Goal: Task Accomplishment & Management: Manage account settings

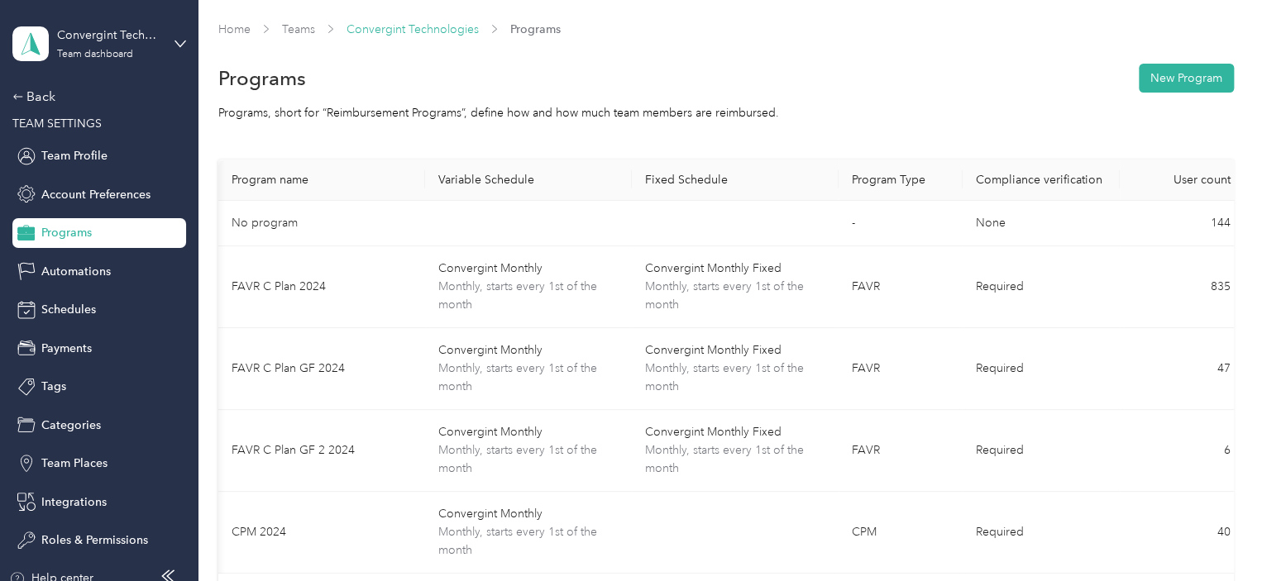
scroll to position [0, 222]
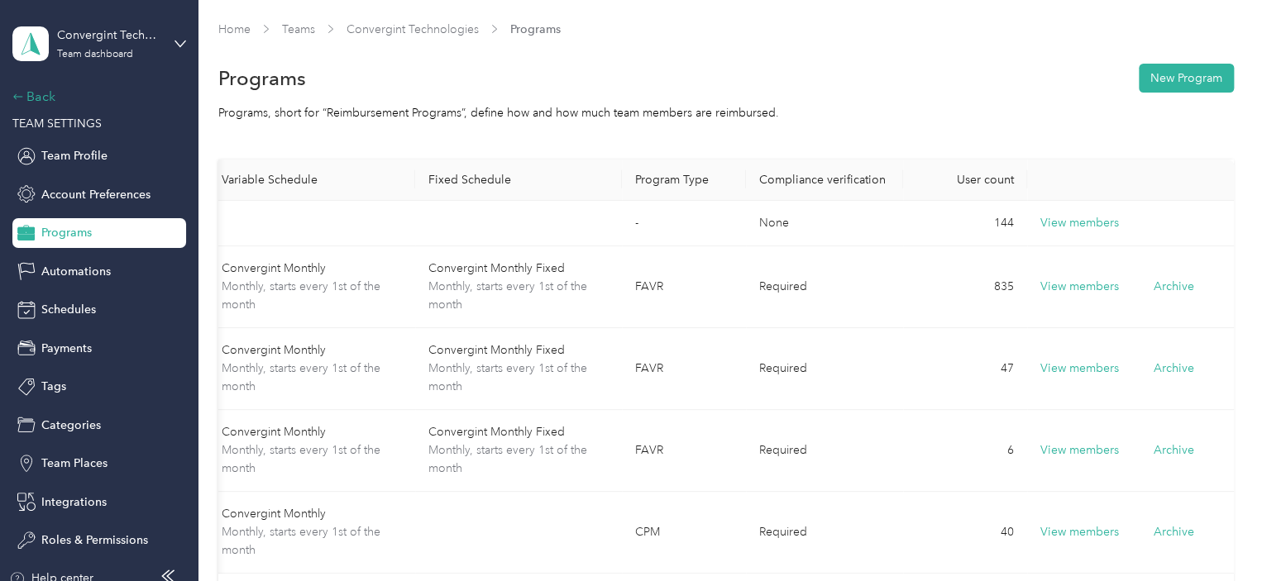
click at [45, 95] on div "Back" at bounding box center [94, 97] width 165 height 20
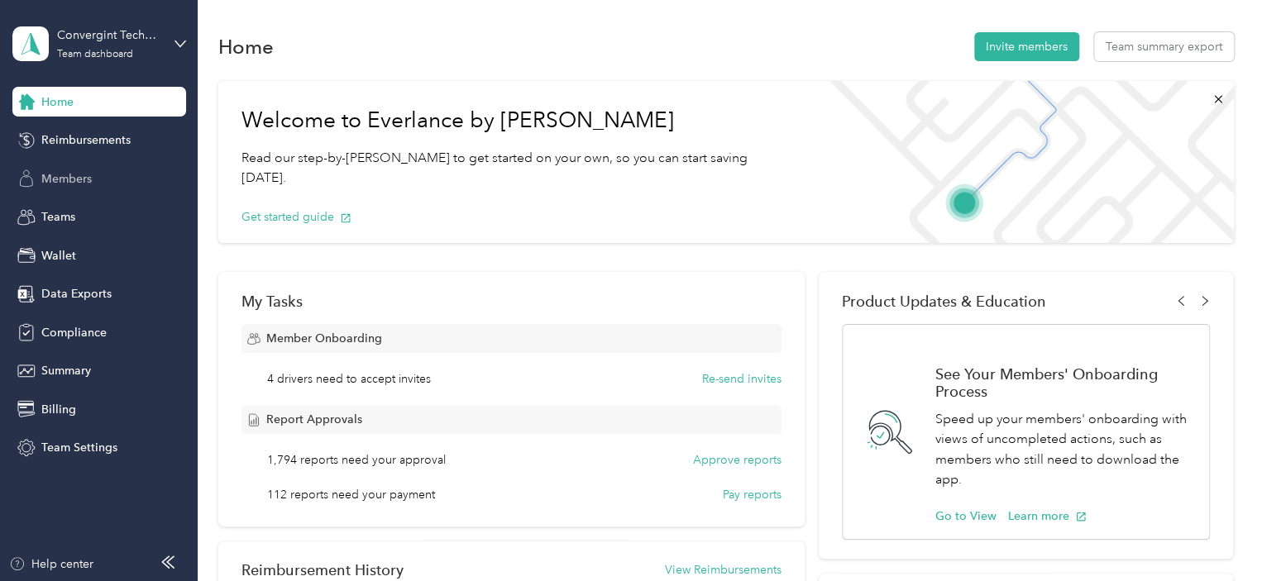
click at [68, 175] on span "Members" at bounding box center [66, 178] width 50 height 17
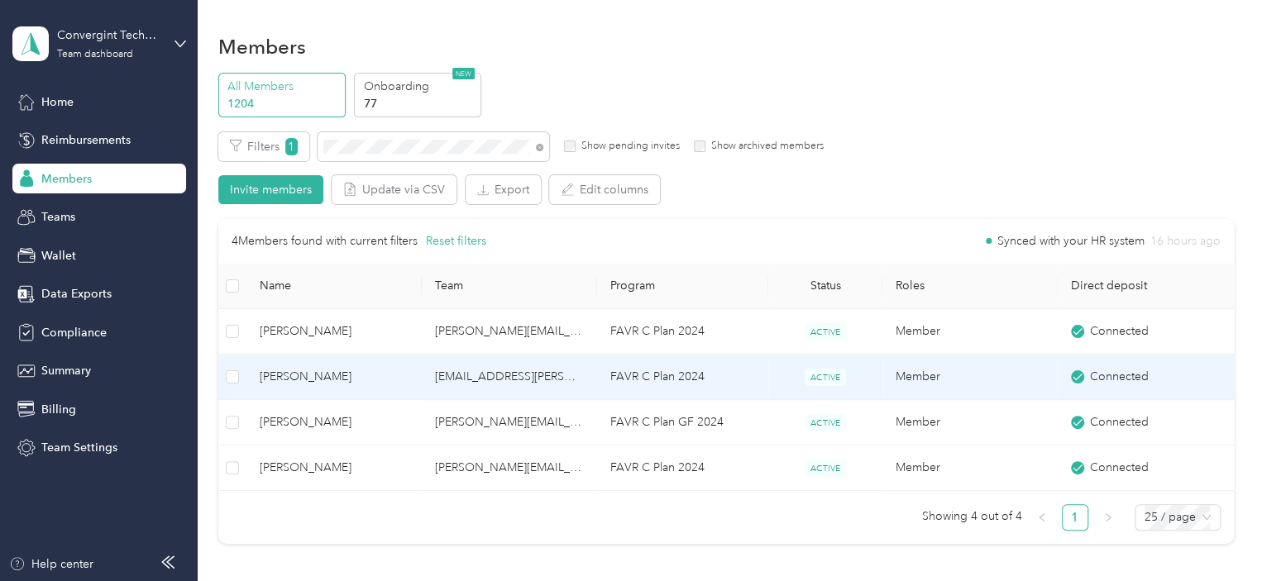
click at [461, 384] on td "[EMAIL_ADDRESS][PERSON_NAME][DOMAIN_NAME]" at bounding box center [509, 377] width 175 height 45
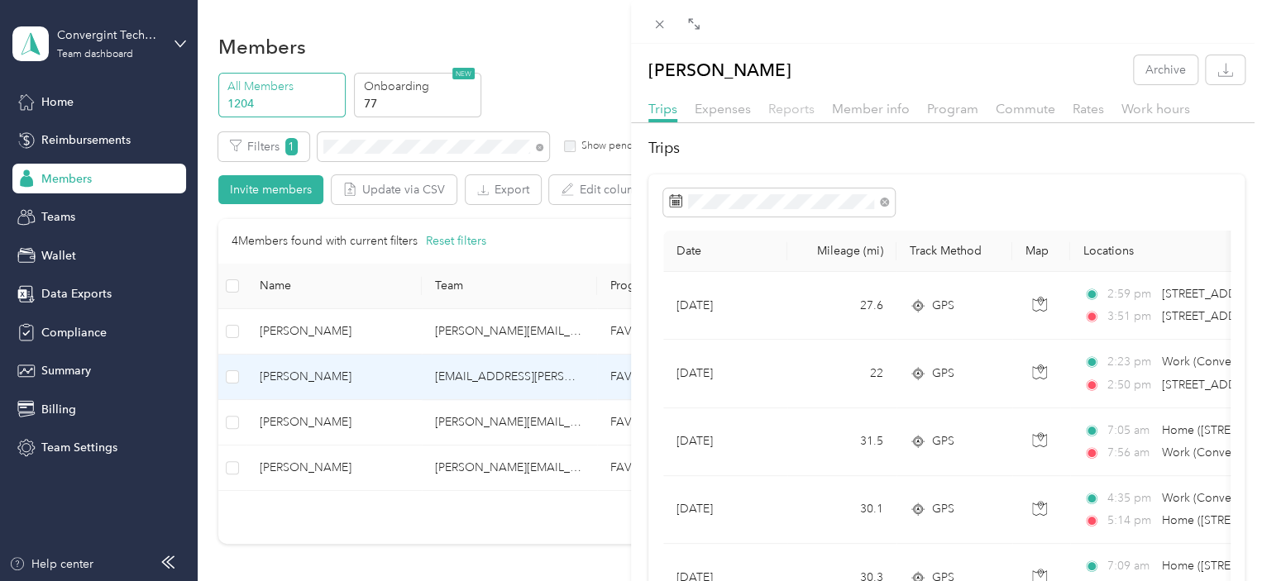
click at [787, 115] on span "Reports" at bounding box center [791, 109] width 46 height 16
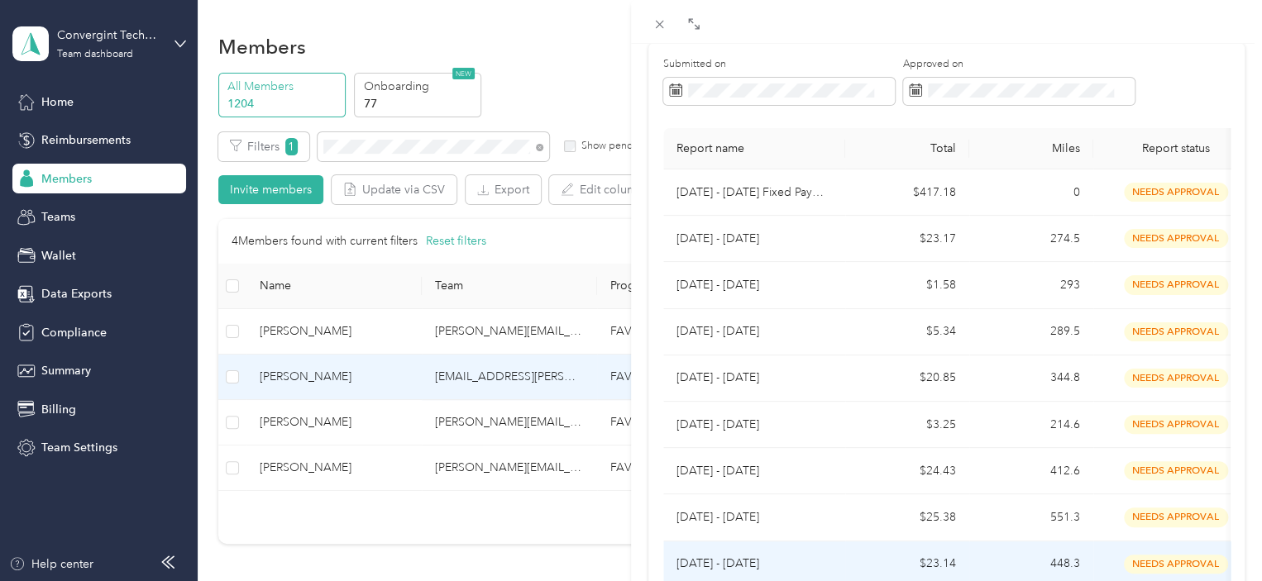
scroll to position [83, 0]
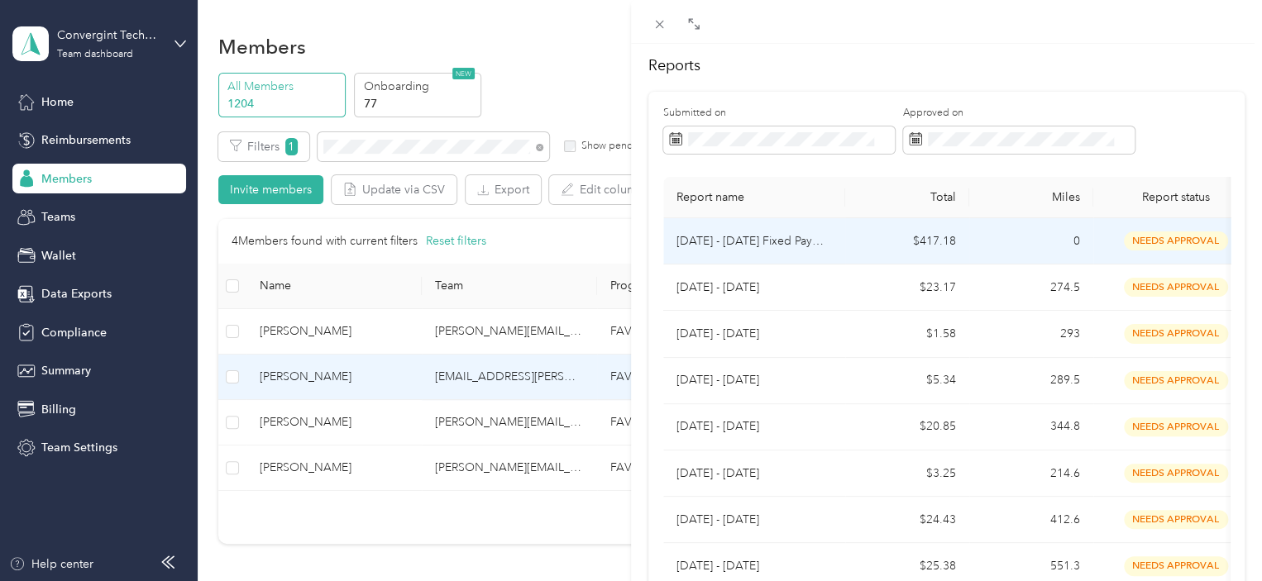
click at [781, 244] on p "[DATE] - [DATE] Fixed Payment" at bounding box center [754, 241] width 155 height 18
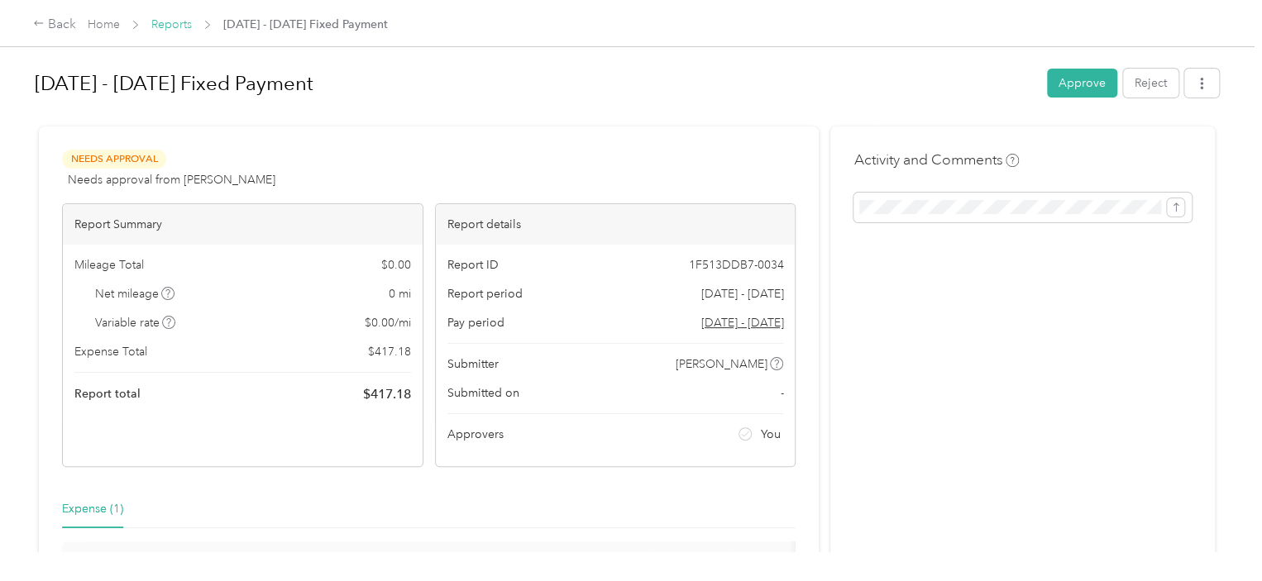
click at [160, 22] on link "Reports" at bounding box center [171, 24] width 41 height 14
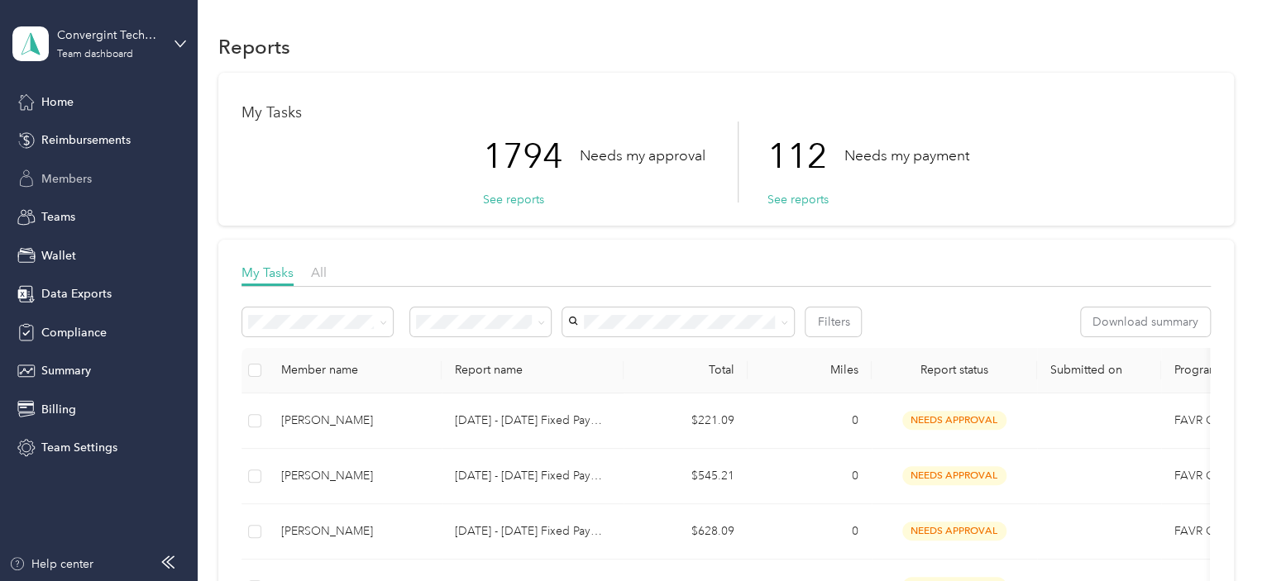
click at [65, 177] on span "Members" at bounding box center [66, 178] width 50 height 17
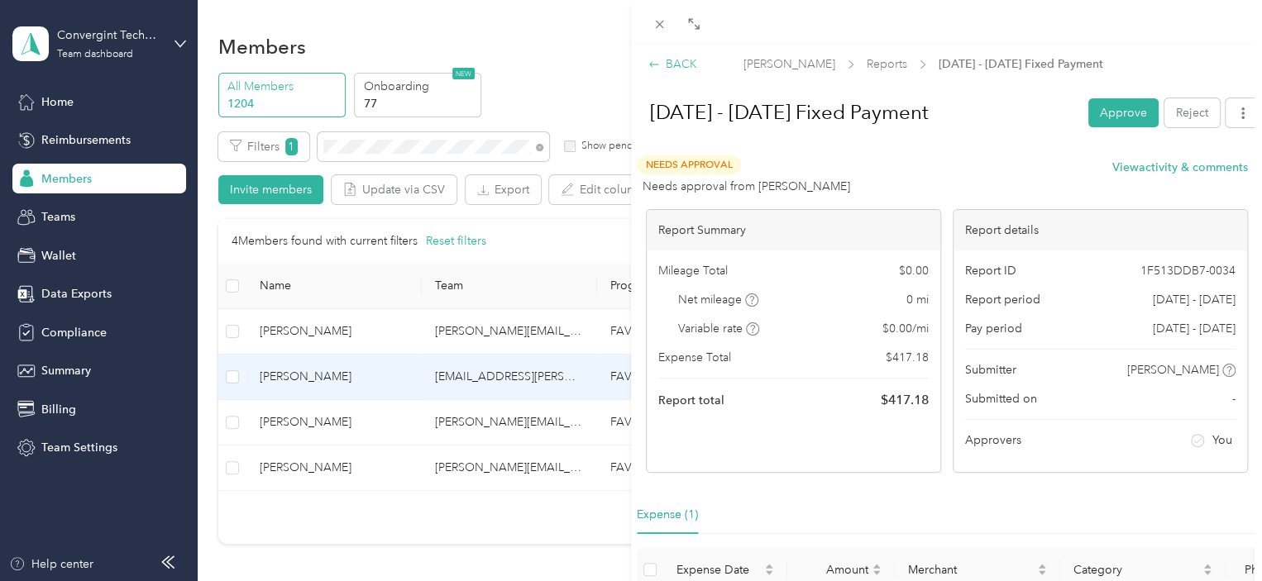
click at [663, 69] on div "BACK" at bounding box center [672, 63] width 49 height 17
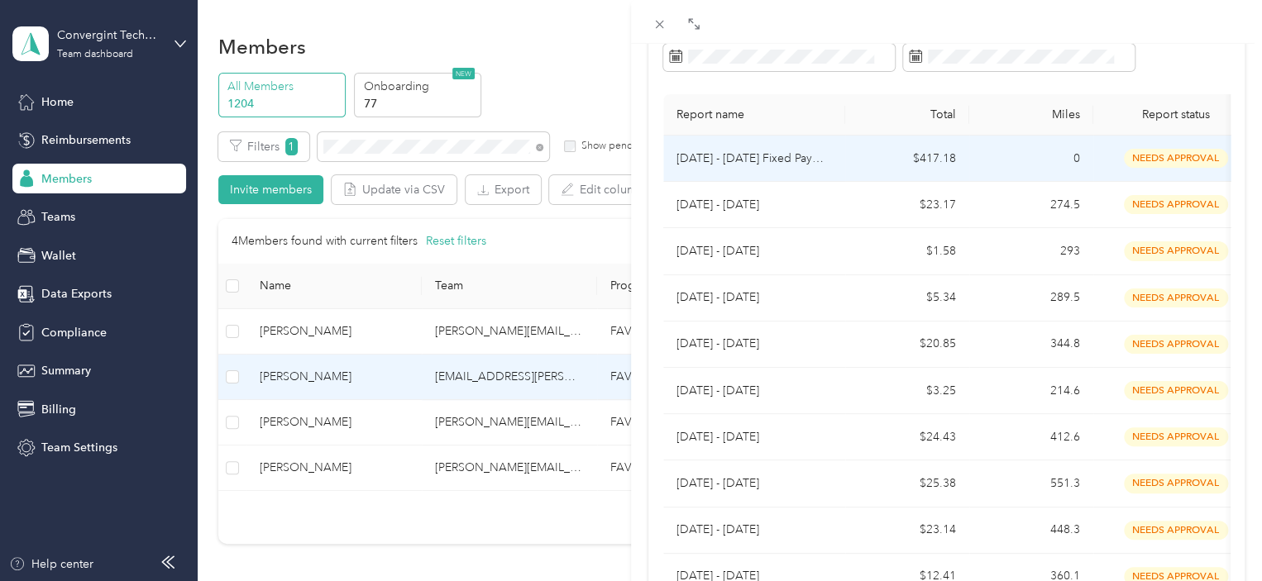
scroll to position [248, 0]
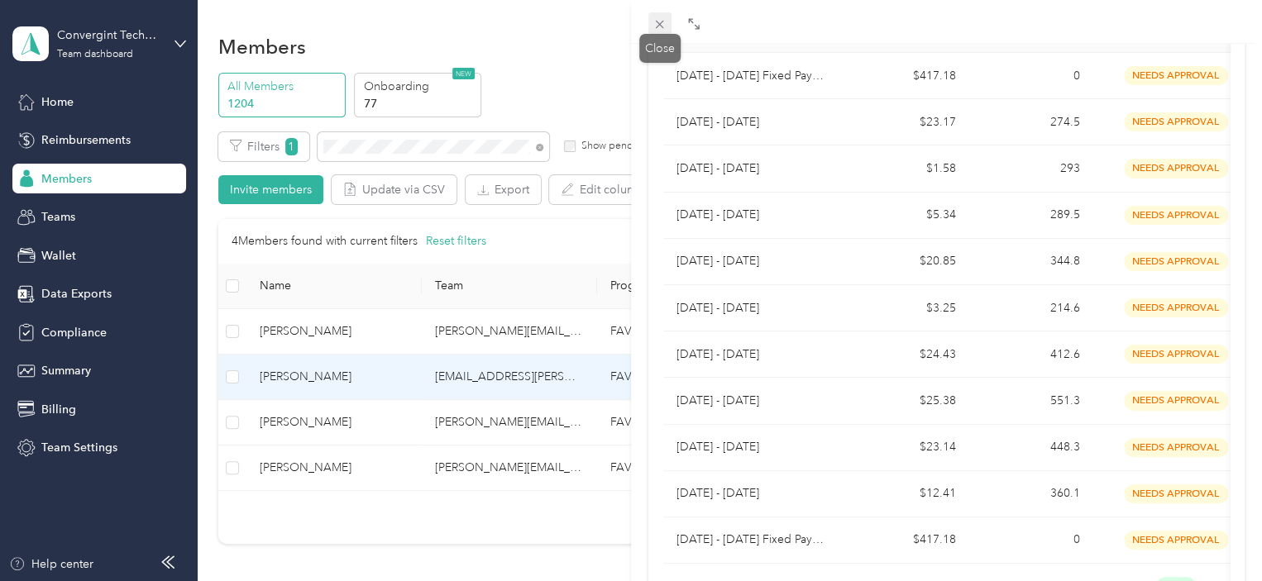
click at [657, 27] on icon at bounding box center [660, 25] width 8 height 8
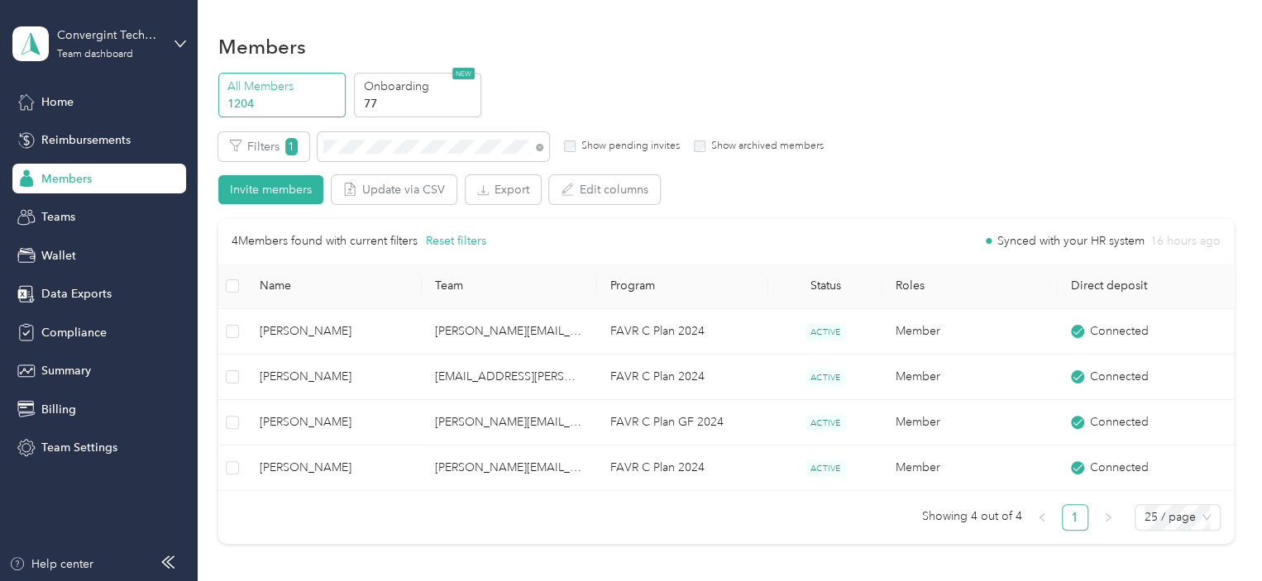
scroll to position [276, 0]
click at [541, 147] on icon at bounding box center [539, 147] width 7 height 7
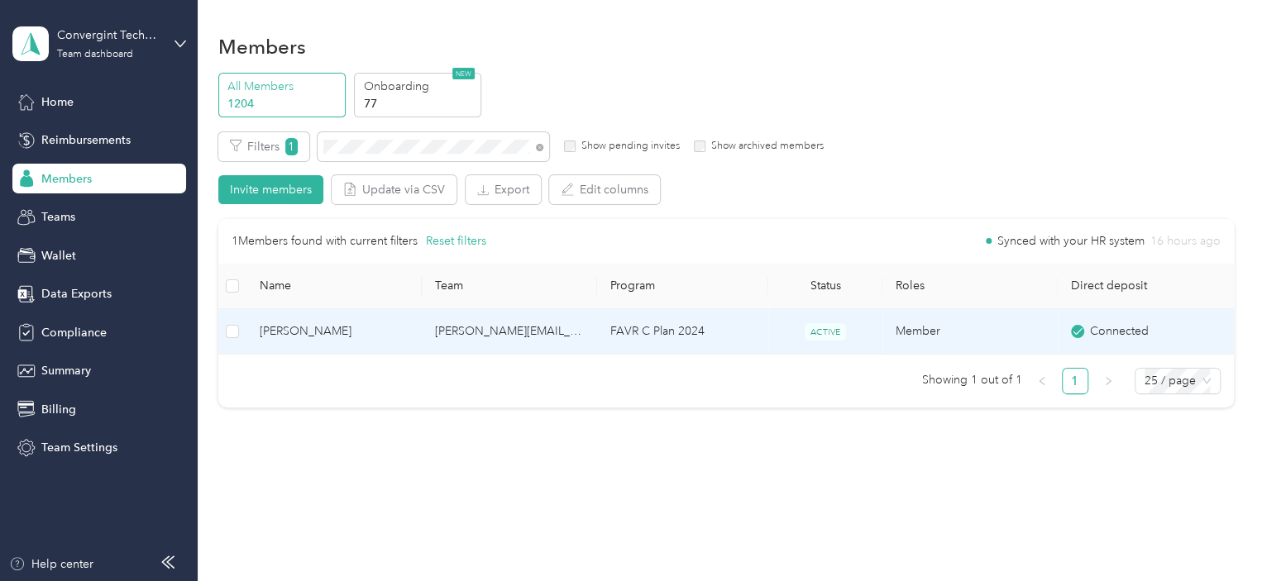
click at [648, 337] on td "FAVR C Plan 2024" at bounding box center [682, 331] width 171 height 45
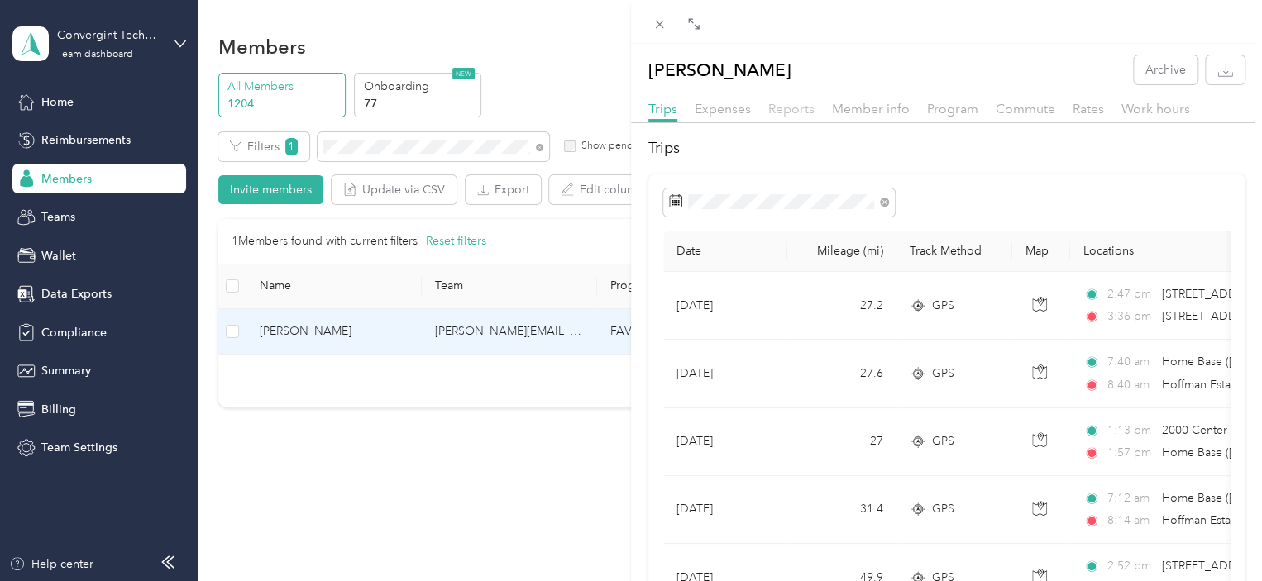
click at [806, 106] on span "Reports" at bounding box center [791, 109] width 46 height 16
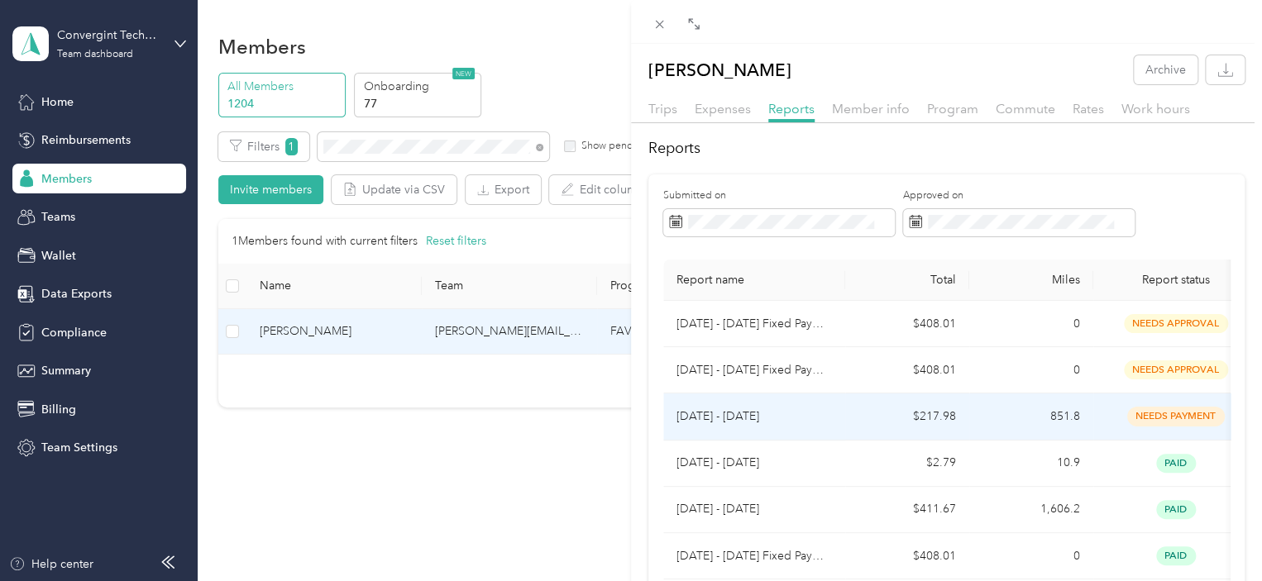
click at [857, 417] on td "$217.98" at bounding box center [907, 417] width 124 height 46
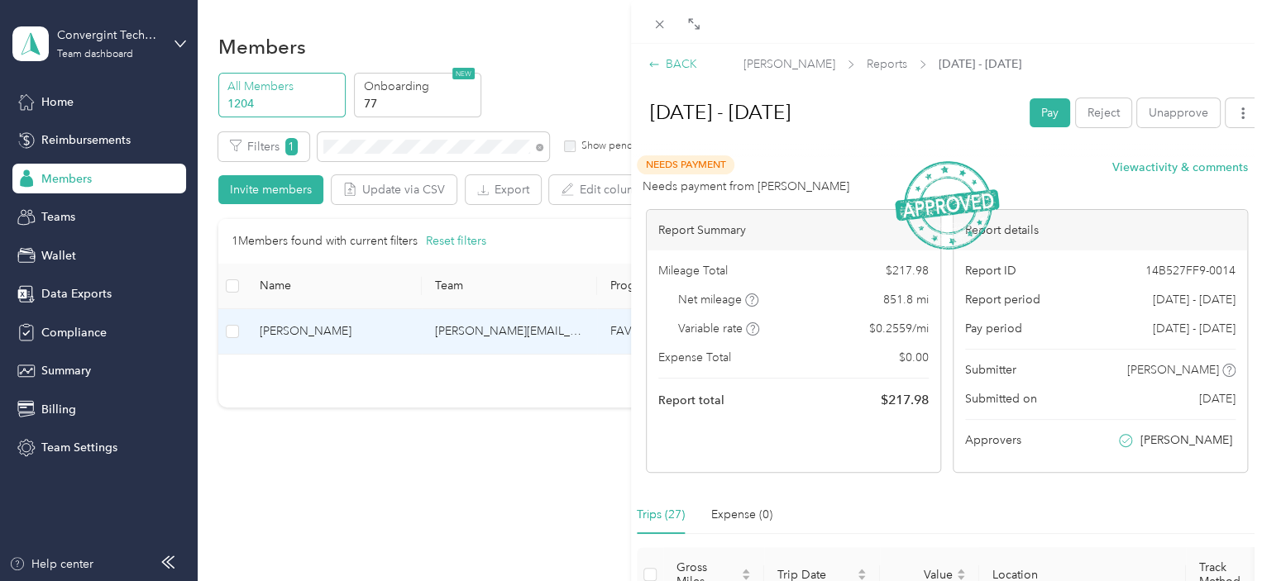
click at [678, 62] on div "BACK" at bounding box center [672, 63] width 49 height 17
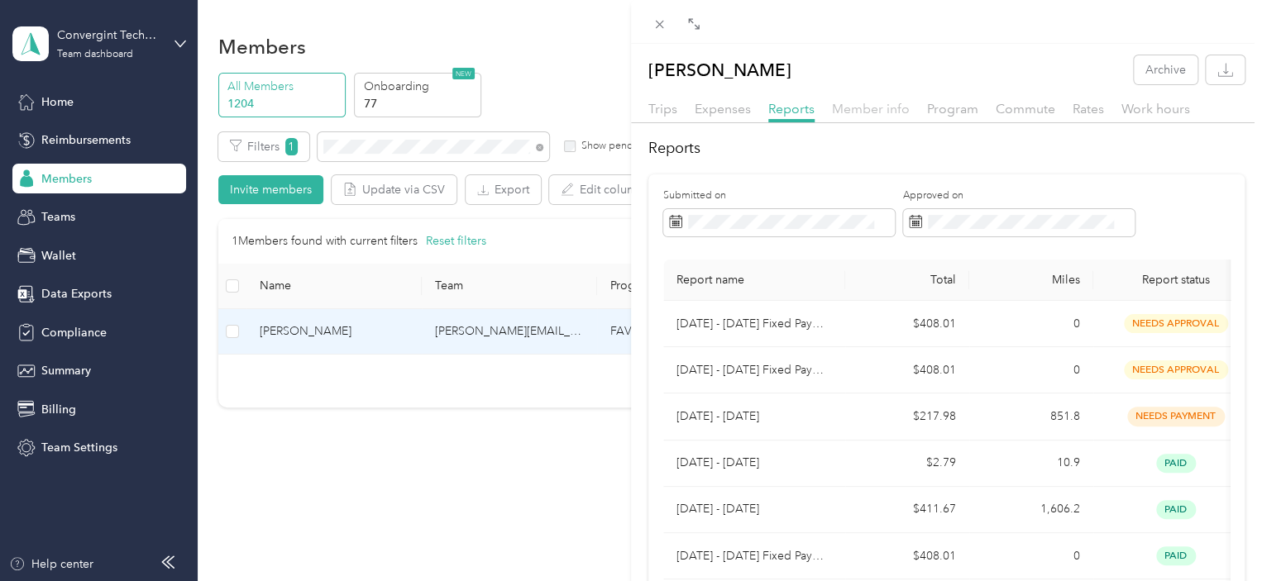
click at [846, 112] on span "Member info" at bounding box center [871, 109] width 78 height 16
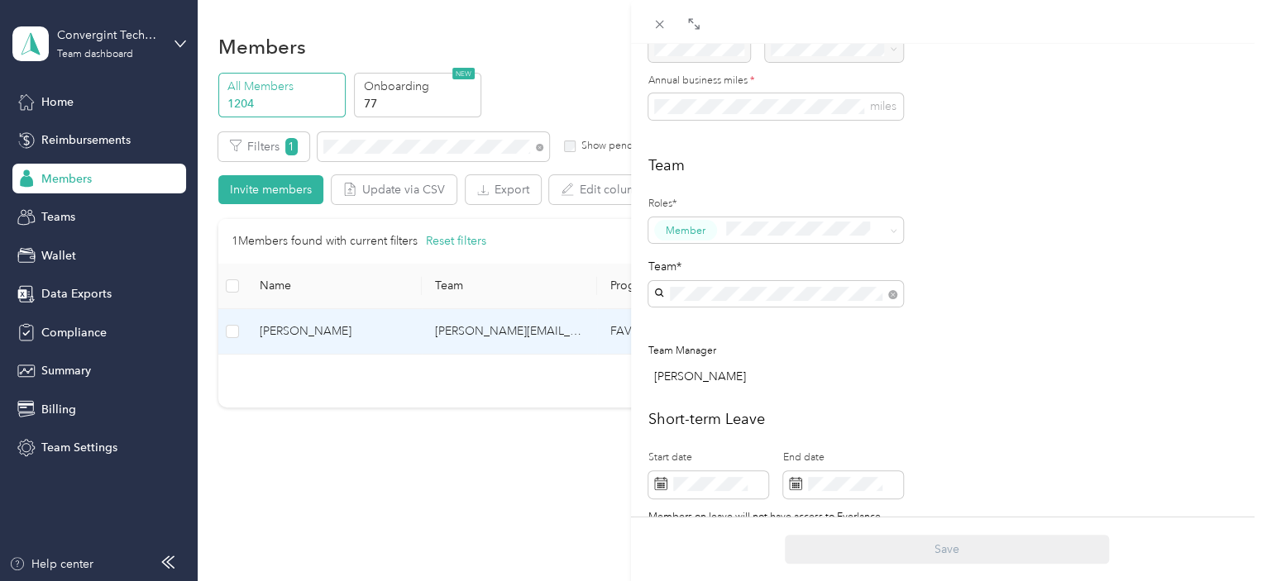
scroll to position [496, 0]
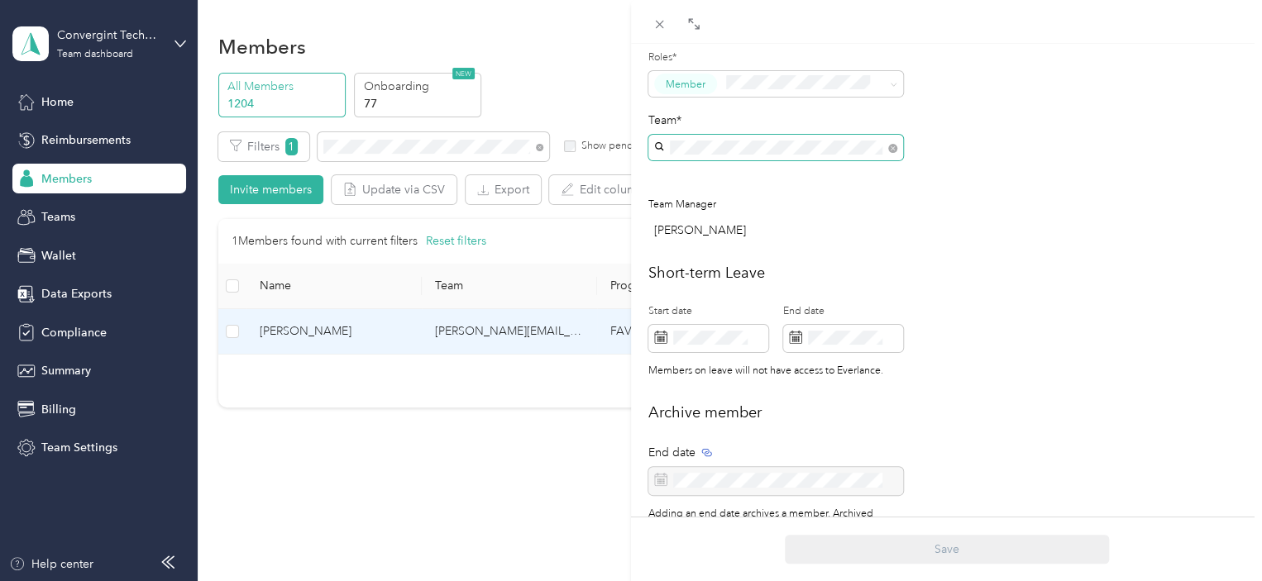
click at [887, 145] on span at bounding box center [889, 148] width 15 height 12
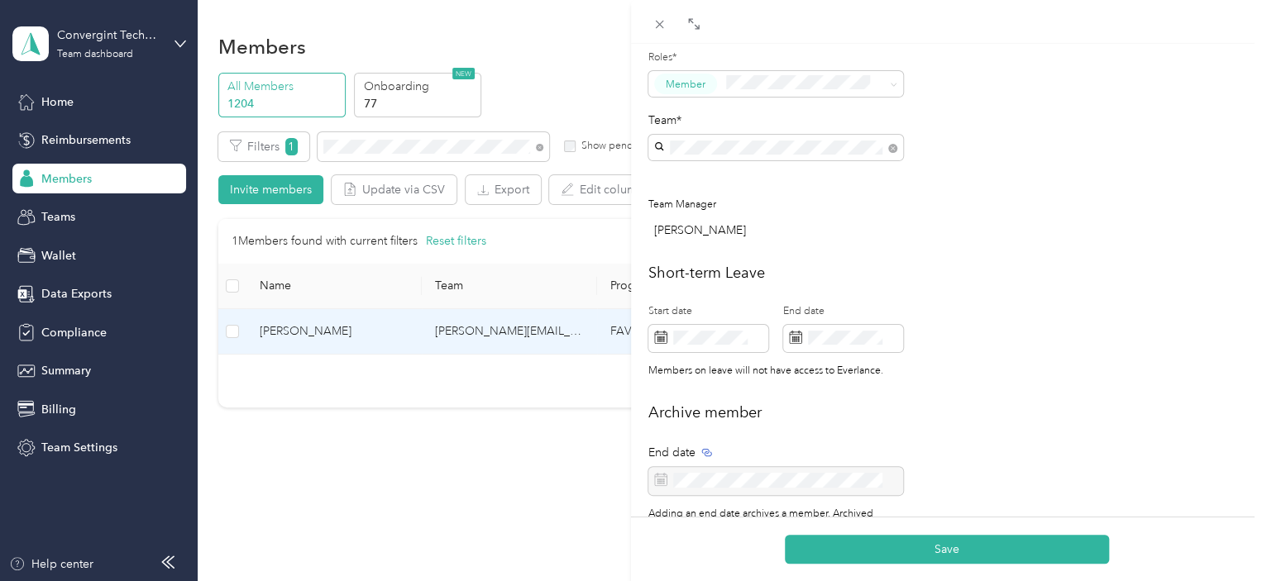
click at [713, 205] on p "[PERSON_NAME]" at bounding box center [776, 213] width 232 height 17
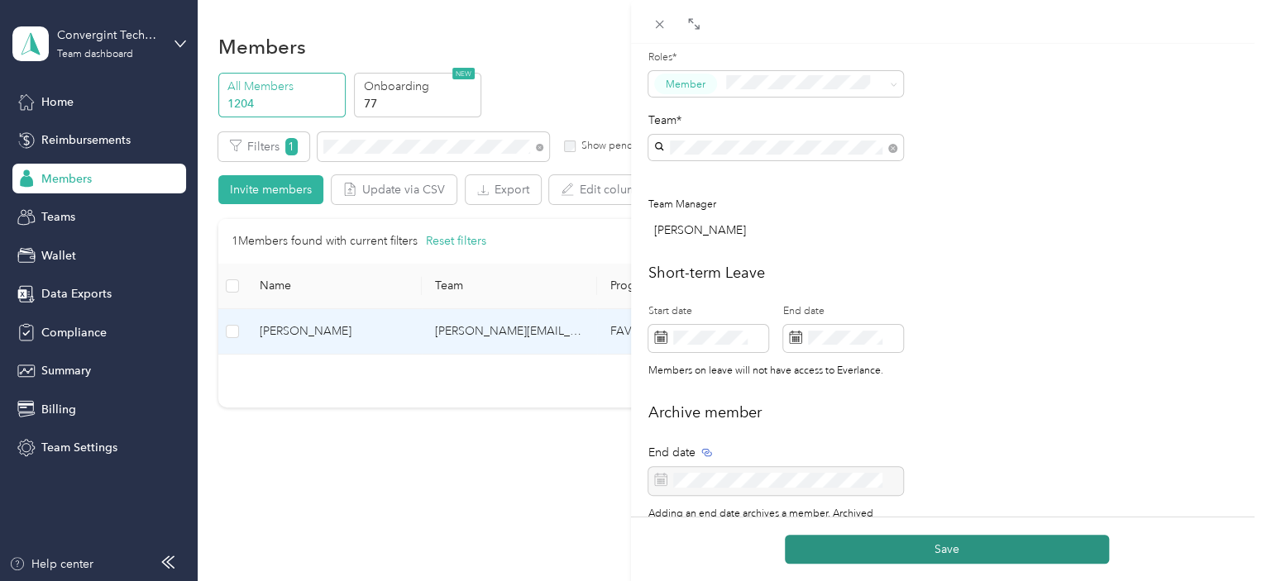
click at [829, 559] on button "Save" at bounding box center [947, 549] width 324 height 29
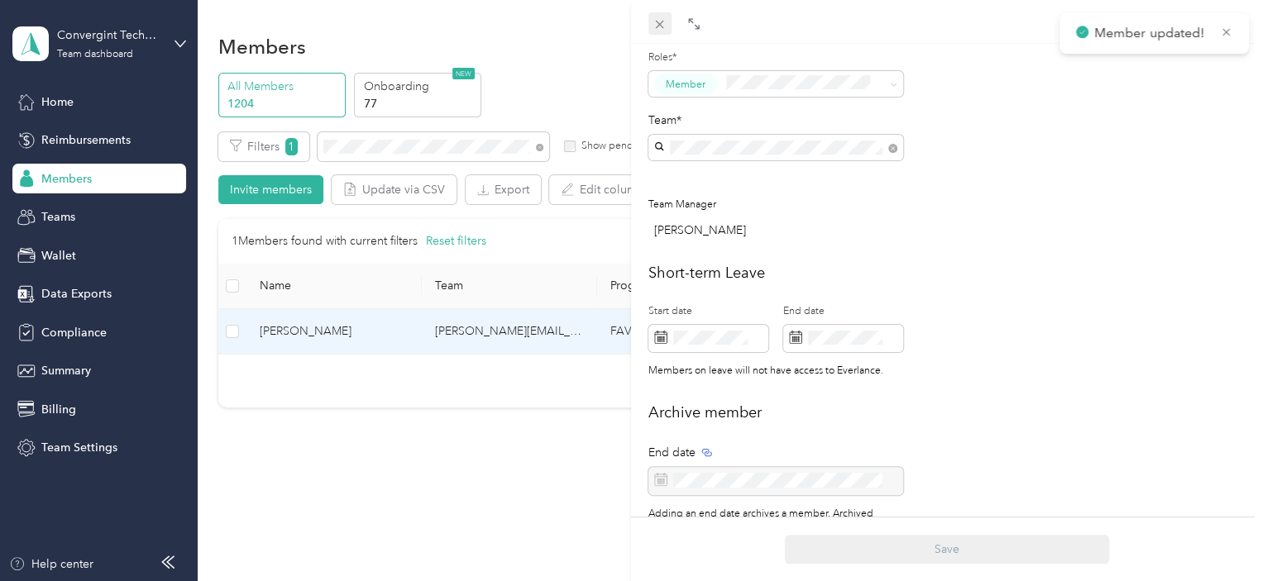
click at [660, 23] on icon at bounding box center [660, 25] width 8 height 8
